Goal: Check status: Check status

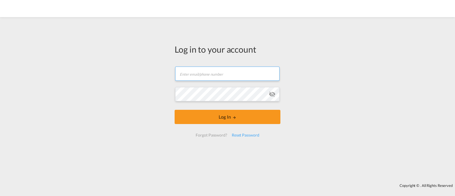
type input "[EMAIL_ADDRESS][DOMAIN_NAME]"
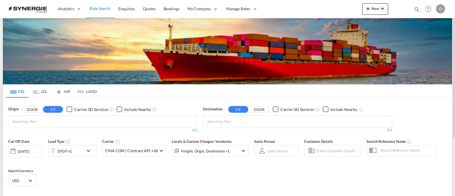
click at [415, 11] on md-icon "icon-magnify" at bounding box center [417, 9] width 6 height 6
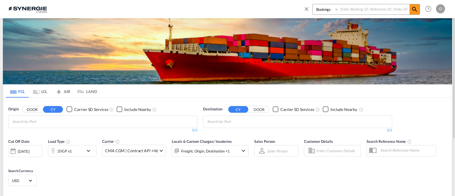
drag, startPoint x: 329, startPoint y: 10, endPoint x: 328, endPoint y: 13, distance: 3.7
click at [329, 10] on select "Bookings Quotes Enquiries" at bounding box center [326, 9] width 27 height 10
select select "Quotes"
click at [313, 4] on select "Bookings Quotes Enquiries" at bounding box center [326, 9] width 27 height 10
drag, startPoint x: 359, startPoint y: 10, endPoint x: 364, endPoint y: 10, distance: 4.3
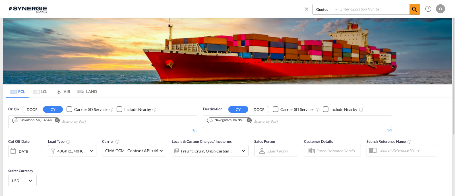
click at [359, 9] on input at bounding box center [374, 9] width 71 height 10
paste input "SYC000014235"
type input "SYC000014235"
click at [413, 10] on md-icon "icon-magnify" at bounding box center [414, 9] width 7 height 7
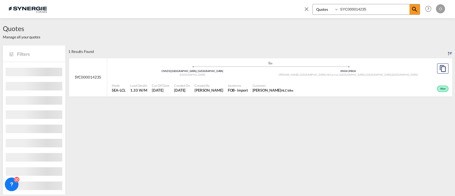
click at [281, 90] on span "HLC bike" at bounding box center [287, 90] width 12 height 4
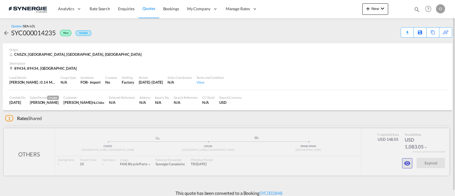
click at [408, 165] on md-icon "icon-eye" at bounding box center [407, 163] width 7 height 7
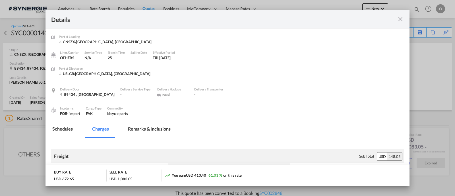
click at [154, 131] on md-tab-item "Remarks & Inclusions" at bounding box center [149, 130] width 56 height 16
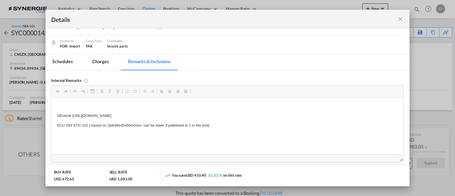
scroll to position [71, 0]
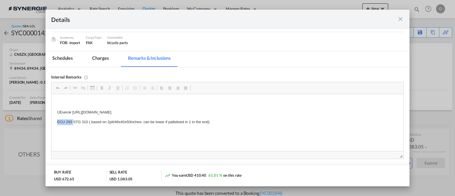
drag, startPoint x: 73, startPoint y: 122, endPoint x: 56, endPoint y: 123, distance: 17.1
click at [56, 123] on html "ÙEverok https://app.frontapp.com/open/msg_1h6xxv0v?key=tWA0swiqhlPBvLWMc8kc1D7t…" at bounding box center [227, 122] width 352 height 56
copy p "ECU 293"
click at [400, 18] on md-icon "icon-close fg-AAA8AD m-0 cursor" at bounding box center [400, 19] width 7 height 7
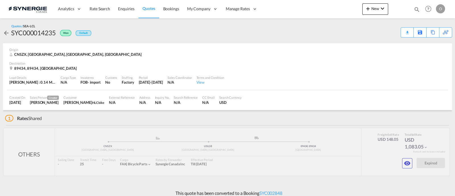
scroll to position [43, 0]
